Goal: Transaction & Acquisition: Subscribe to service/newsletter

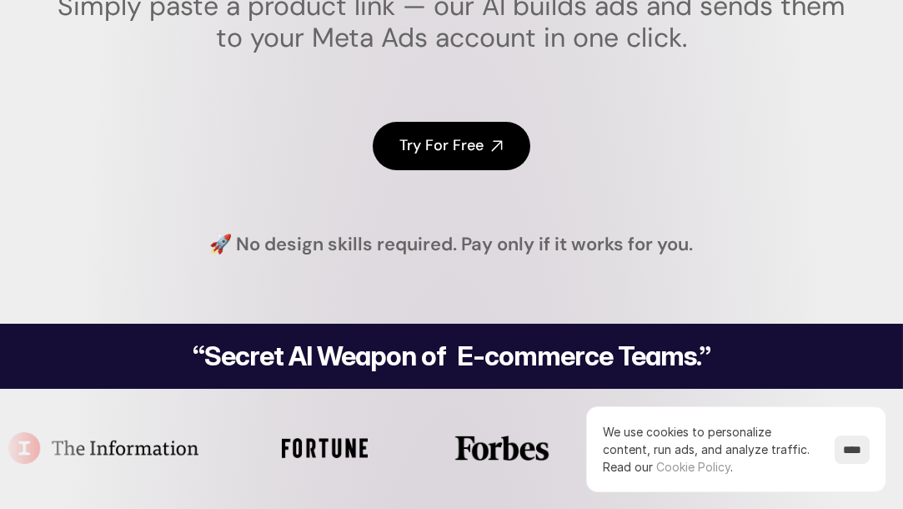
scroll to position [352, 0]
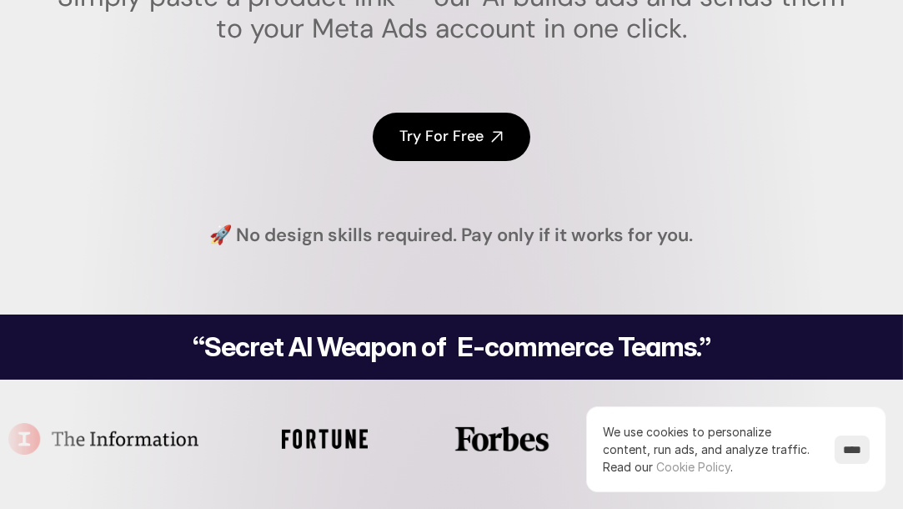
click at [509, 139] on link "Try For Free" at bounding box center [452, 137] width 158 height 48
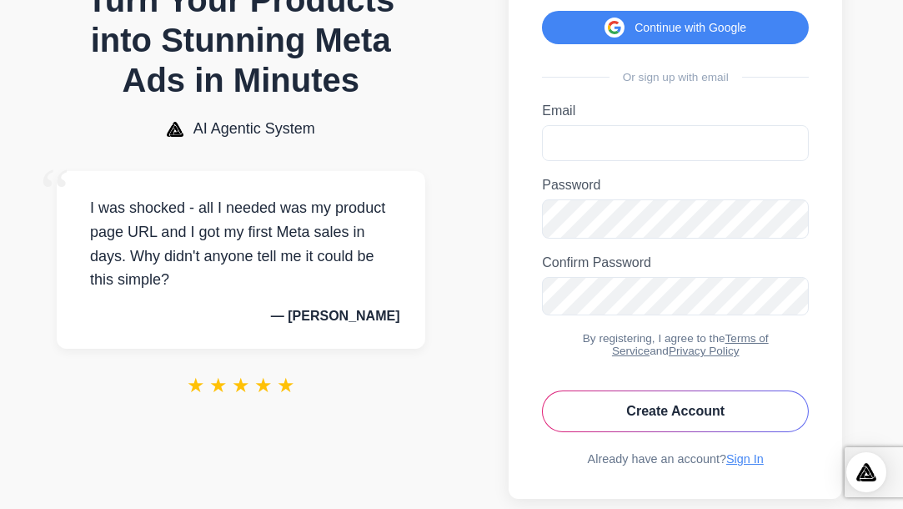
scroll to position [206, 0]
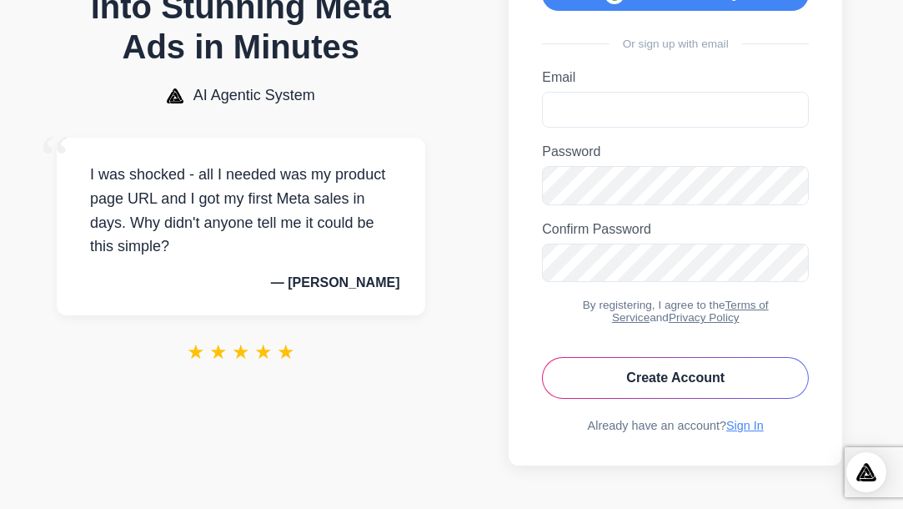
click at [588, 380] on button "Create Account" at bounding box center [675, 378] width 267 height 42
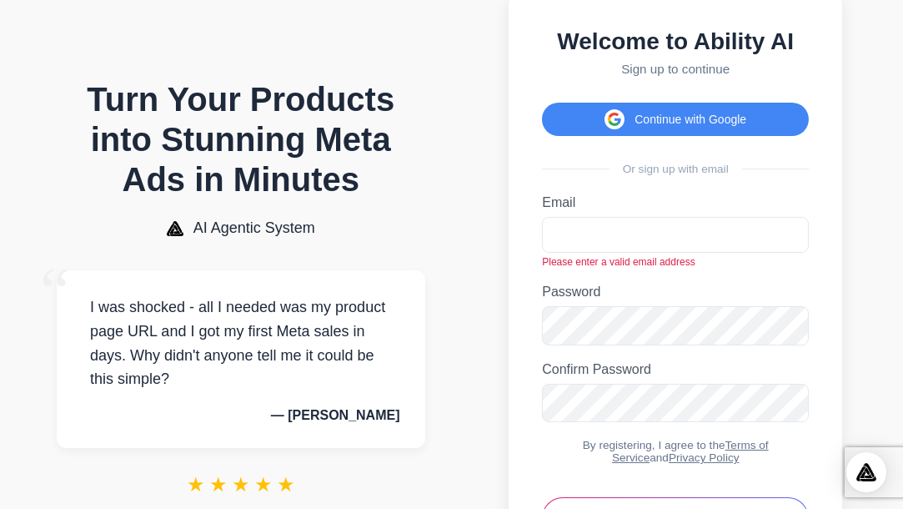
scroll to position [42, 0]
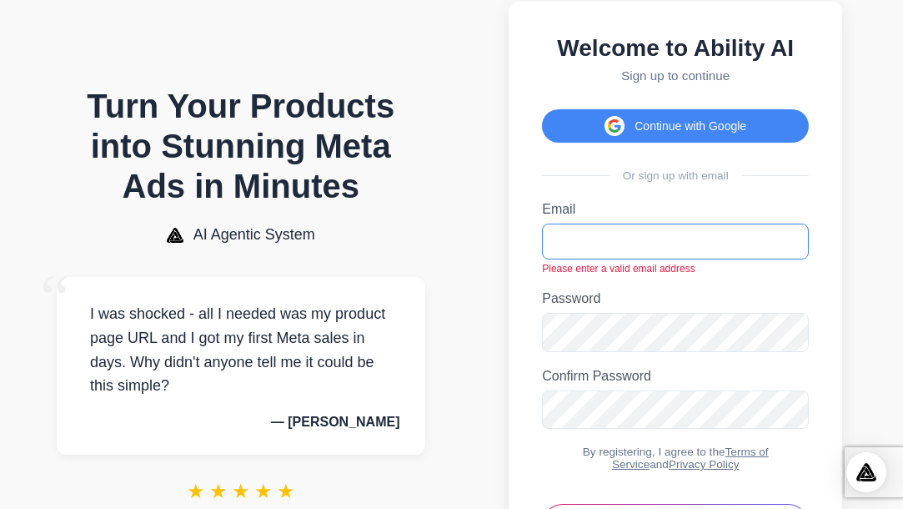
click at [574, 254] on input "Email" at bounding box center [675, 242] width 267 height 36
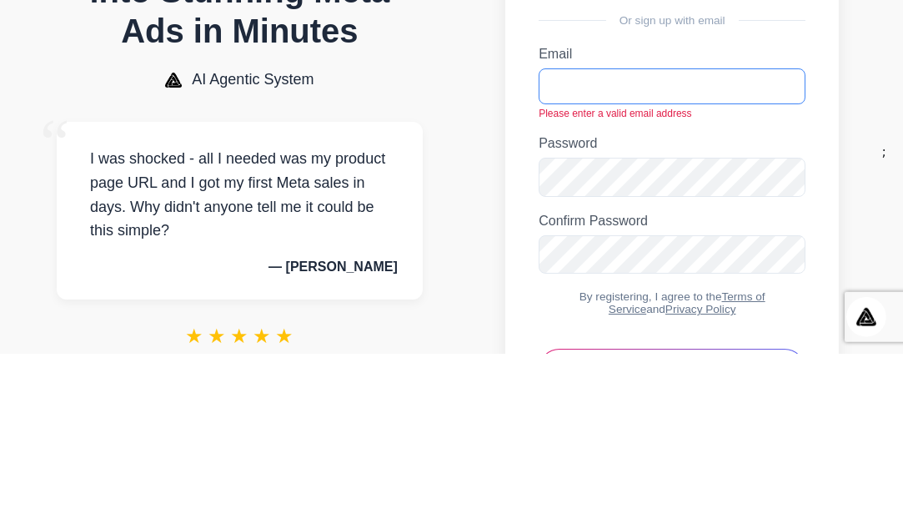
scroll to position [0, 0]
type input "******"
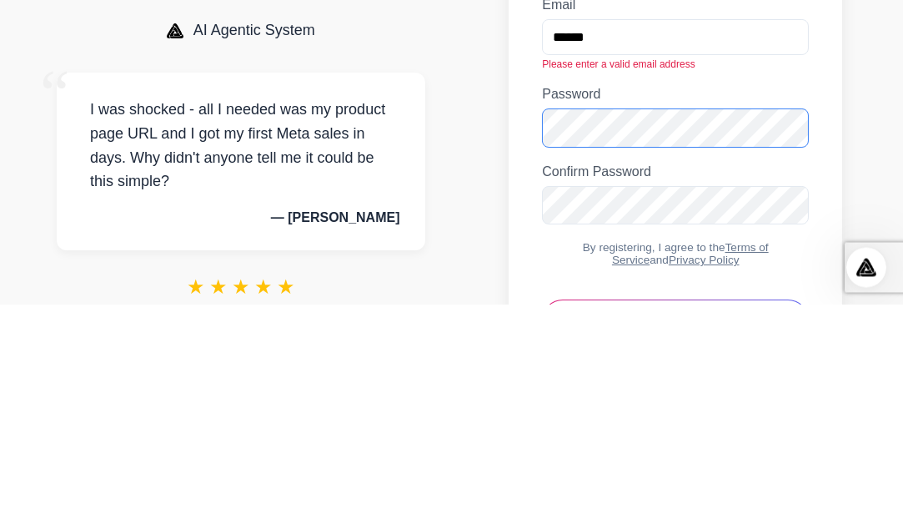
scroll to position [42, 0]
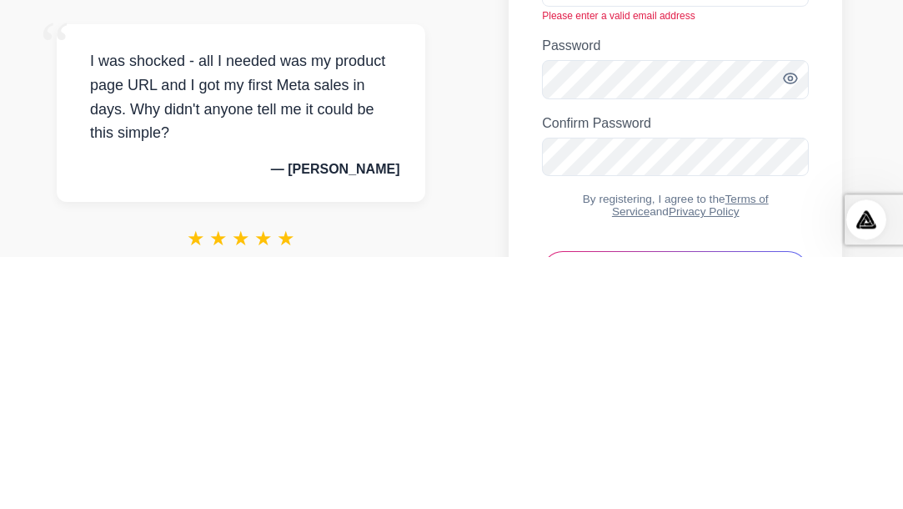
click at [863, 380] on section "Welcome to Ability AI Sign up to continue Continue with Google Or sign up with …" at bounding box center [676, 307] width 422 height 664
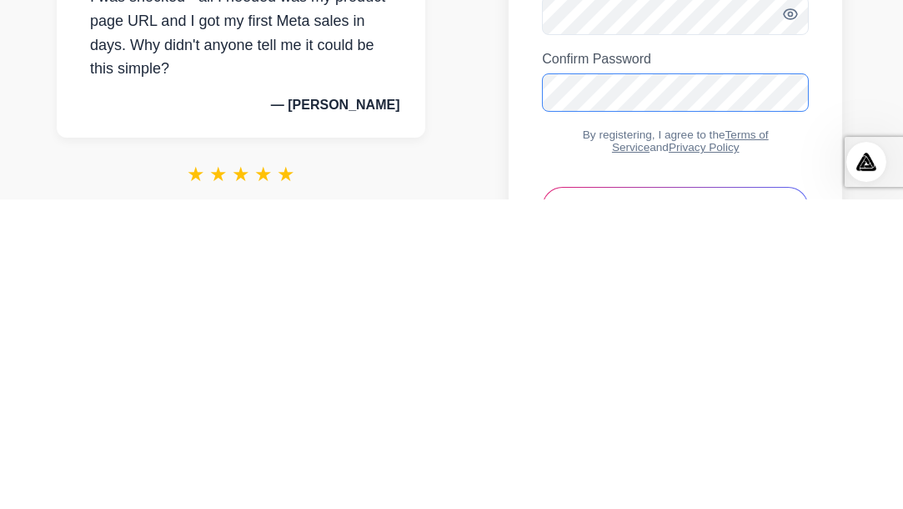
scroll to position [64, 0]
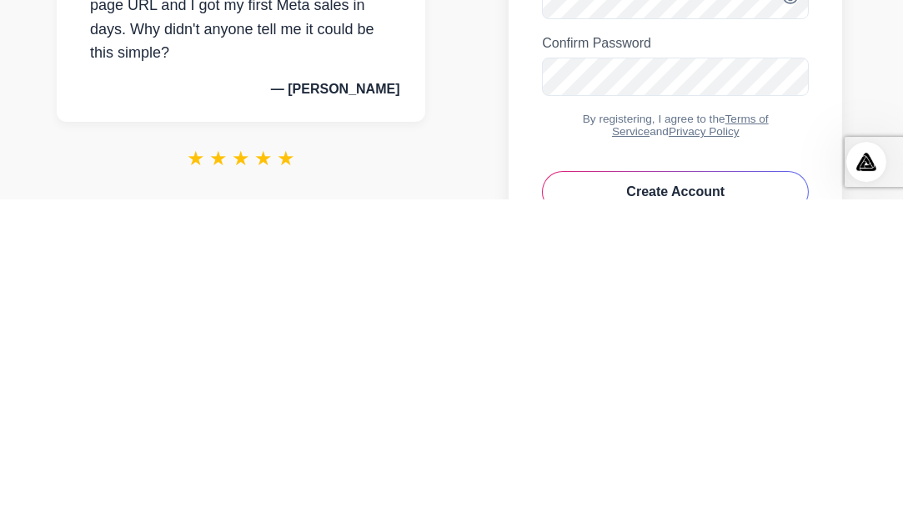
click at [797, 314] on icon "Toggle password visibility" at bounding box center [790, 309] width 13 height 10
click at [869, 398] on section "Welcome to Ability AI Sign up to continue Continue with Google Or sign up with …" at bounding box center [676, 284] width 422 height 664
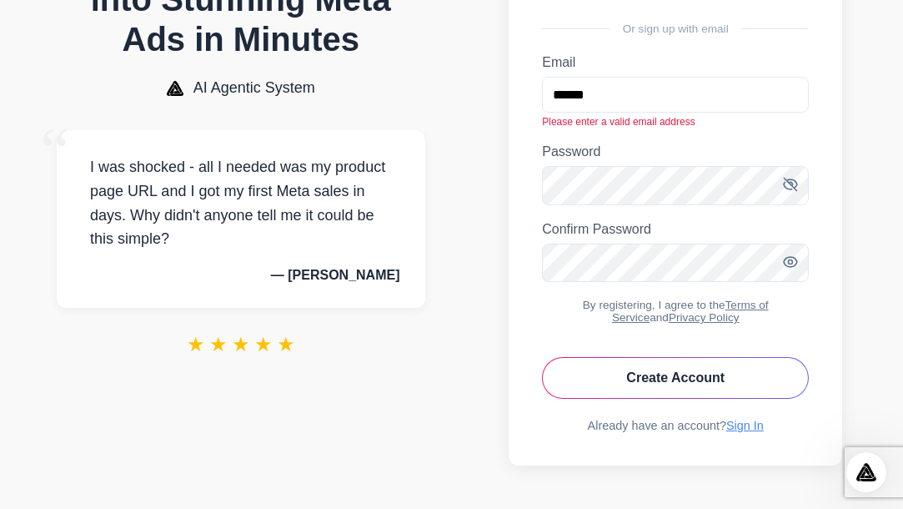
scroll to position [222, 0]
click at [733, 381] on button "Create Account" at bounding box center [675, 378] width 267 height 42
click at [743, 387] on button "Create Account" at bounding box center [675, 378] width 267 height 42
click at [752, 379] on button "Create Account" at bounding box center [675, 378] width 267 height 42
click at [762, 380] on button "Create Account" at bounding box center [675, 378] width 267 height 42
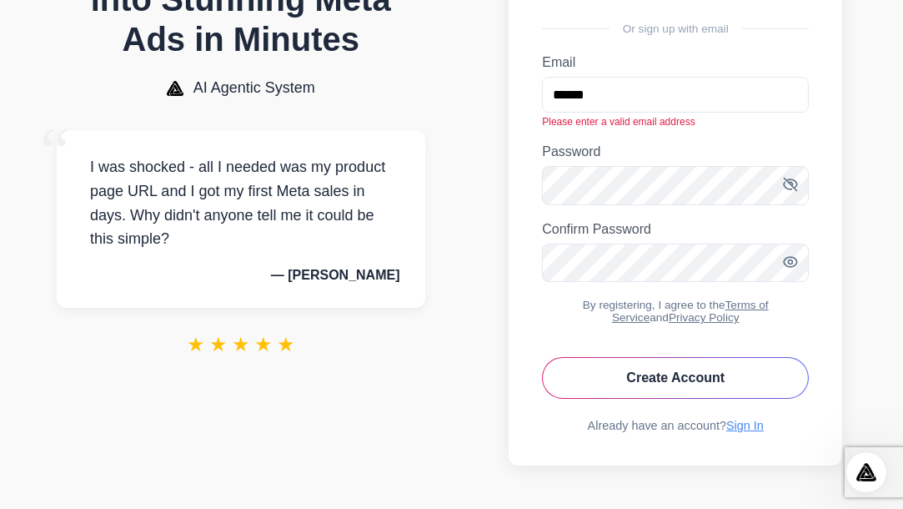
click at [752, 389] on button "Create Account" at bounding box center [675, 378] width 267 height 42
click at [737, 423] on link "Sign In" at bounding box center [746, 425] width 38 height 13
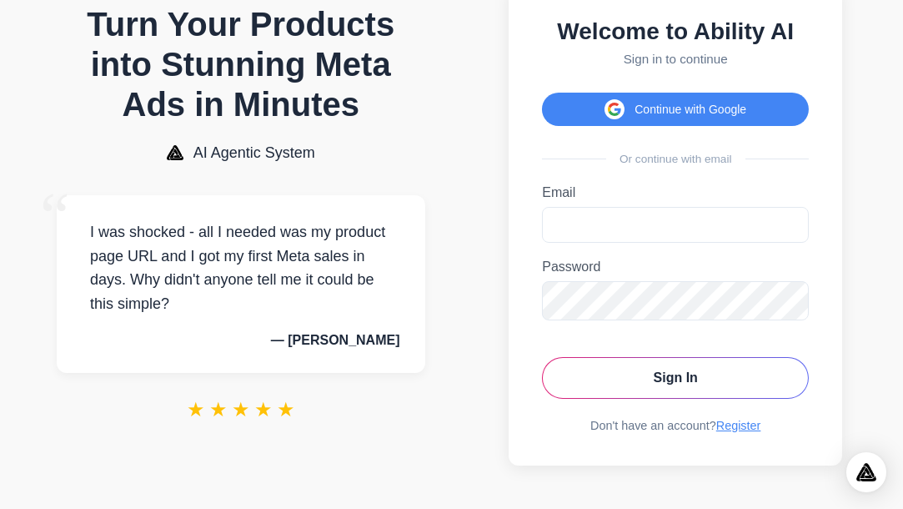
scroll to position [82, 0]
